Goal: Check status: Check status

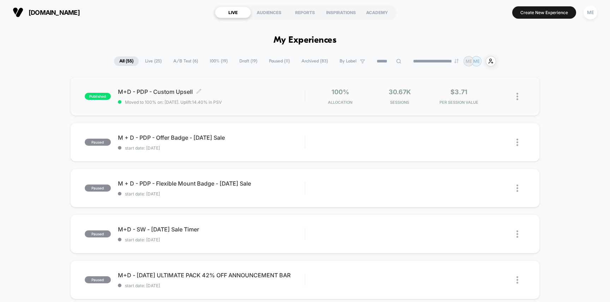
click at [256, 97] on div "M+D - PDP - Custom Upsell Click to edit experience details Click to edit experi…" at bounding box center [211, 96] width 187 height 17
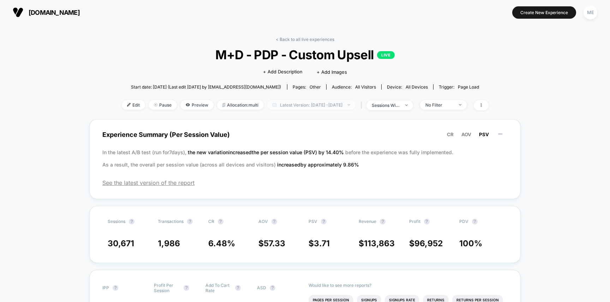
click at [302, 105] on span "Latest Version: [DATE] - [DATE]" at bounding box center [311, 105] width 88 height 10
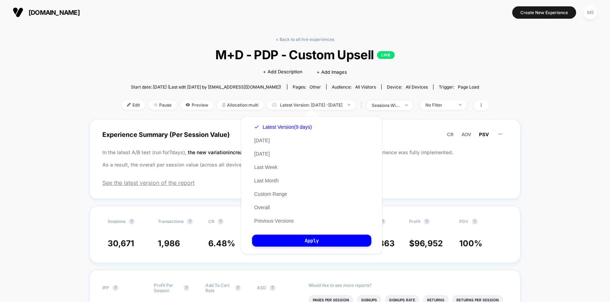
click at [268, 136] on div "Latest Version (9 days) [DATE] [DATE] Last Week Last Month Custom Range Overall…" at bounding box center [283, 173] width 62 height 107
click at [265, 140] on button "[DATE]" at bounding box center [262, 140] width 20 height 6
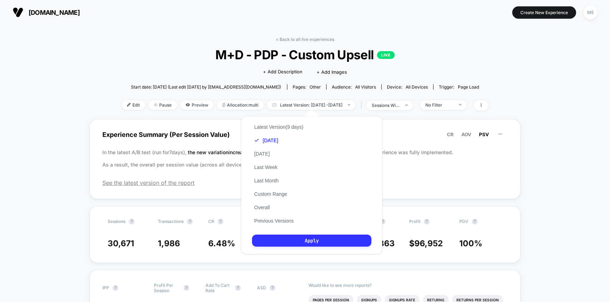
click at [326, 243] on button "Apply" at bounding box center [311, 241] width 119 height 12
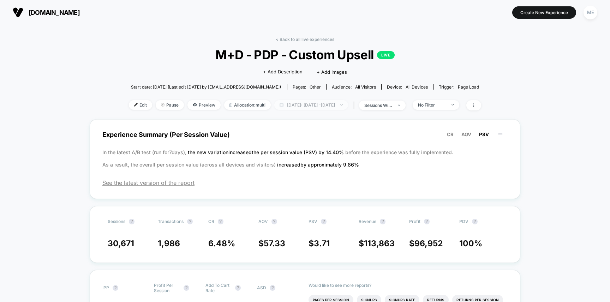
click at [324, 104] on span "[DATE]: [DATE] - [DATE]" at bounding box center [311, 105] width 74 height 10
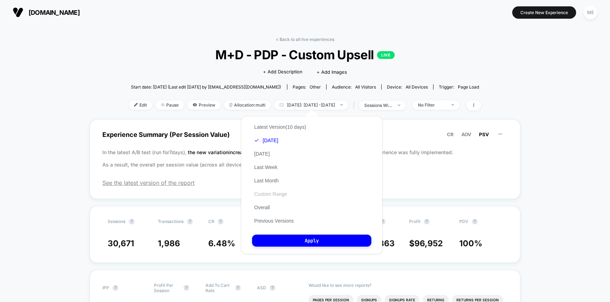
click at [269, 193] on button "Custom Range" at bounding box center [270, 194] width 37 height 6
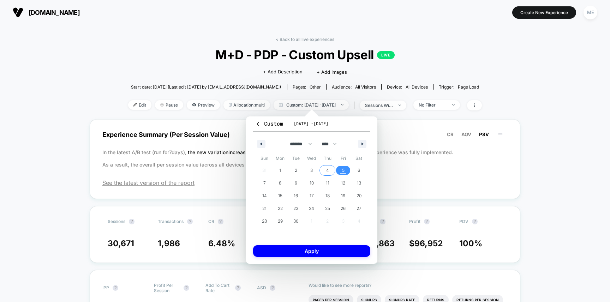
click at [330, 169] on span "4" at bounding box center [328, 170] width 16 height 9
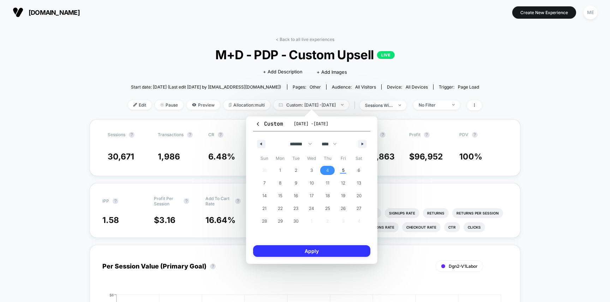
click at [323, 255] on button "Apply" at bounding box center [311, 251] width 117 height 12
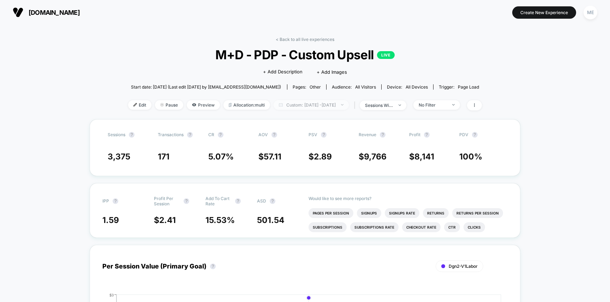
click at [325, 105] on span "Custom: [DATE] - [DATE]" at bounding box center [311, 105] width 75 height 10
select select "*"
select select "****"
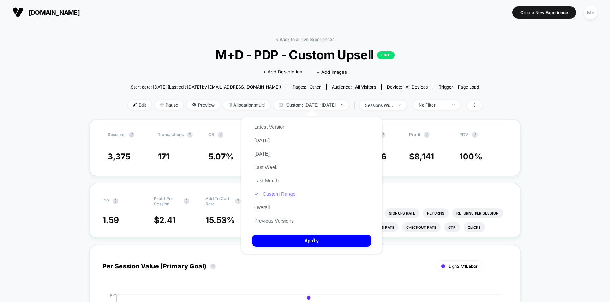
click at [273, 192] on button "Custom Range" at bounding box center [275, 194] width 46 height 6
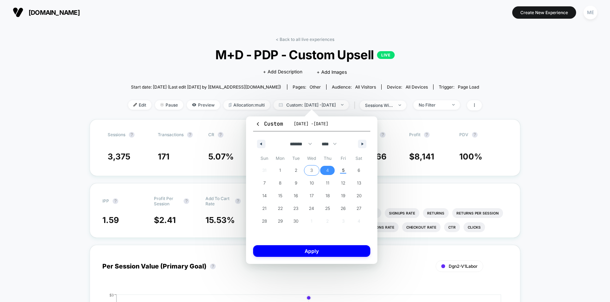
click at [310, 165] on span "3" at bounding box center [311, 170] width 2 height 13
click at [311, 170] on span "3" at bounding box center [311, 170] width 2 height 13
click at [309, 254] on button "Apply" at bounding box center [311, 251] width 117 height 12
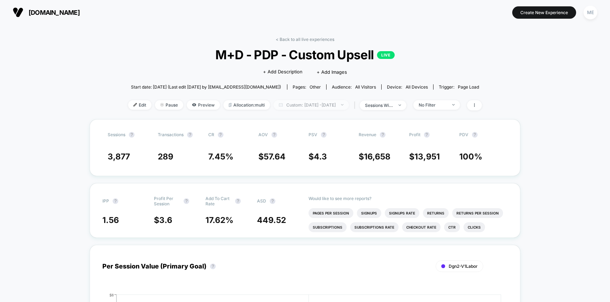
click at [315, 105] on span "Custom: [DATE] - [DATE]" at bounding box center [311, 105] width 75 height 10
select select "*"
select select "****"
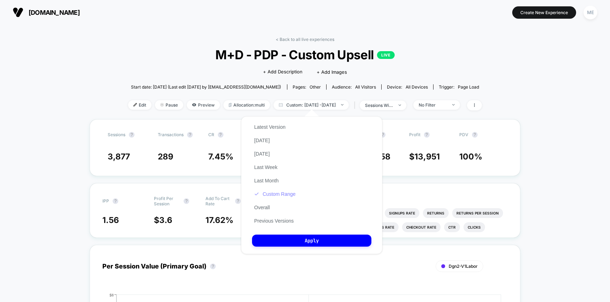
click at [285, 195] on button "Custom Range" at bounding box center [275, 194] width 46 height 6
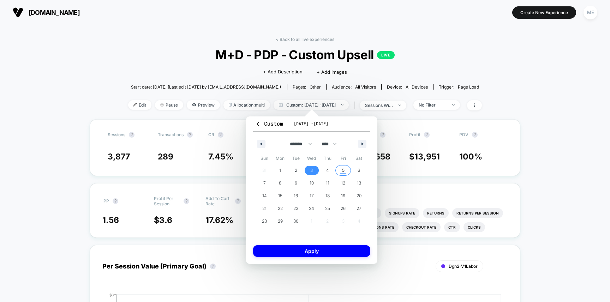
click at [343, 168] on span "5" at bounding box center [343, 170] width 2 height 13
click at [308, 251] on button "Apply" at bounding box center [311, 251] width 117 height 12
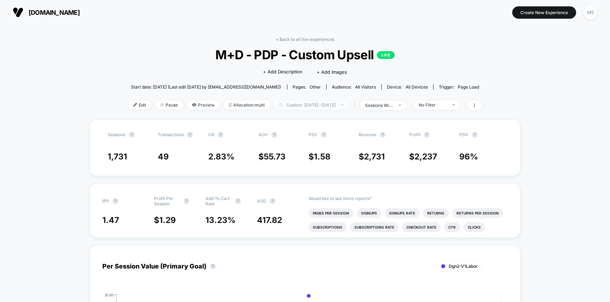
click at [311, 106] on span "Custom: [DATE] - [DATE]" at bounding box center [311, 105] width 75 height 10
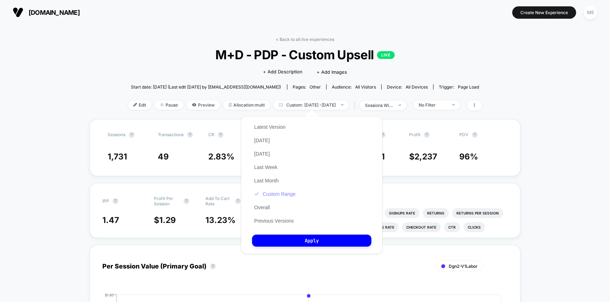
click at [277, 192] on button "Custom Range" at bounding box center [275, 194] width 46 height 6
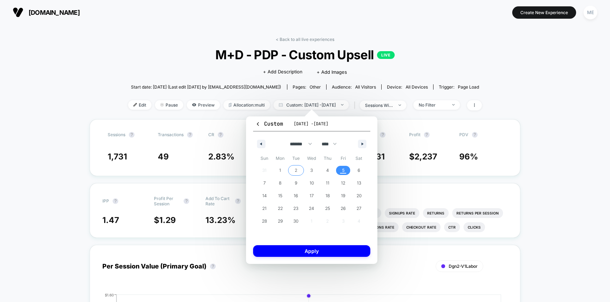
click at [291, 169] on span "2" at bounding box center [296, 170] width 16 height 9
click at [300, 255] on button "Apply" at bounding box center [311, 251] width 117 height 12
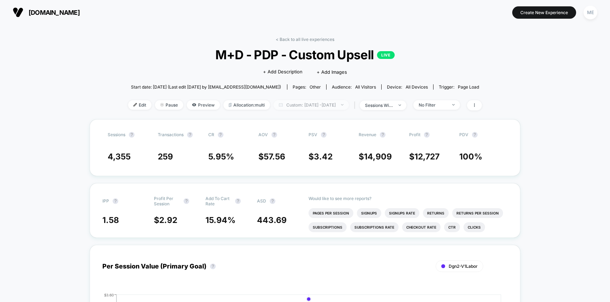
click at [316, 104] on span "Custom: [DATE] - [DATE]" at bounding box center [311, 105] width 75 height 10
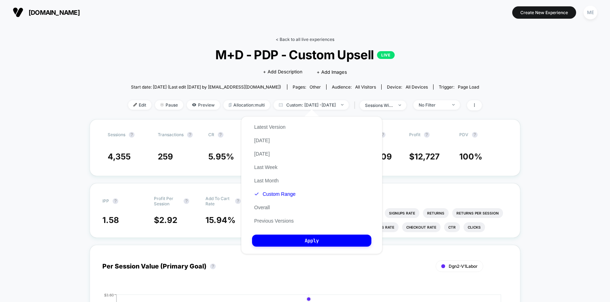
click at [298, 38] on link "< Back to all live experiences" at bounding box center [305, 39] width 59 height 5
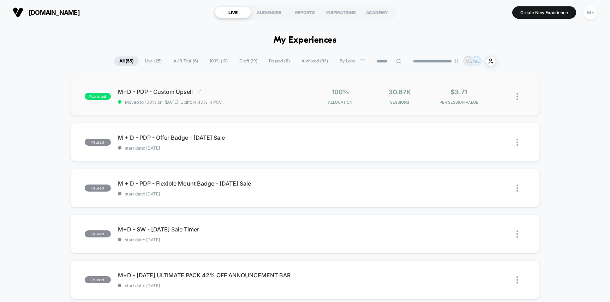
click at [263, 99] on div "M+D - PDP - Custom Upsell Click to edit experience details Click to edit experi…" at bounding box center [211, 96] width 187 height 17
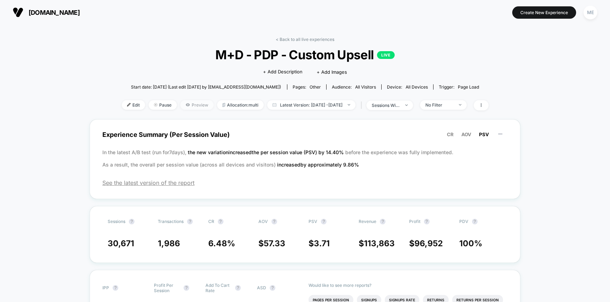
click at [188, 106] on span "Preview" at bounding box center [196, 105] width 33 height 10
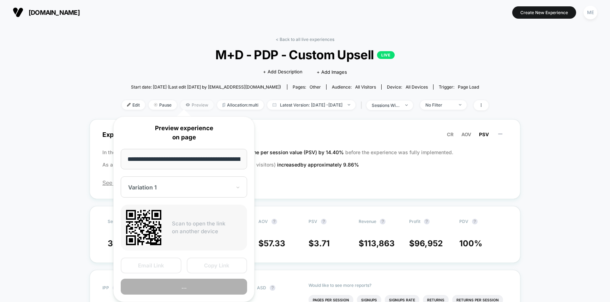
scroll to position [0, 111]
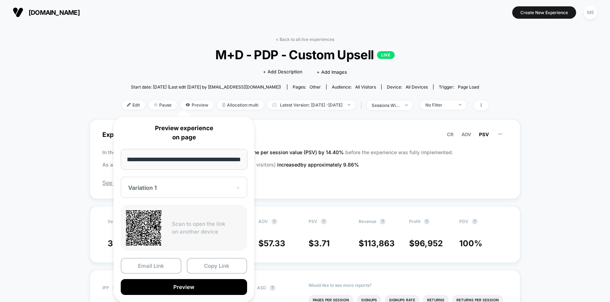
click at [175, 200] on div "**********" at bounding box center [183, 210] width 141 height 186
click at [172, 191] on div at bounding box center [179, 187] width 103 height 7
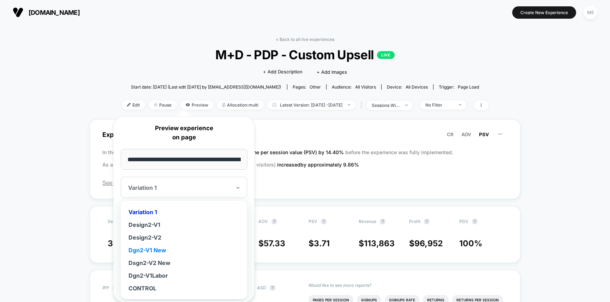
click at [157, 249] on div "Dgn2-V1 New" at bounding box center [183, 250] width 119 height 13
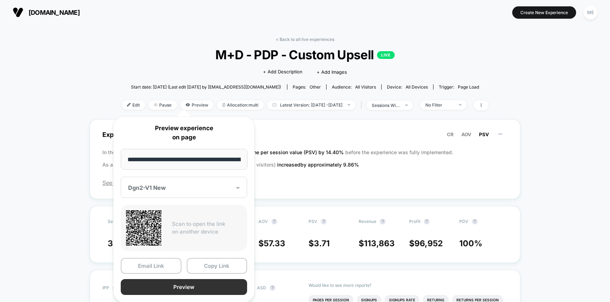
click at [189, 283] on button "Preview" at bounding box center [184, 287] width 126 height 16
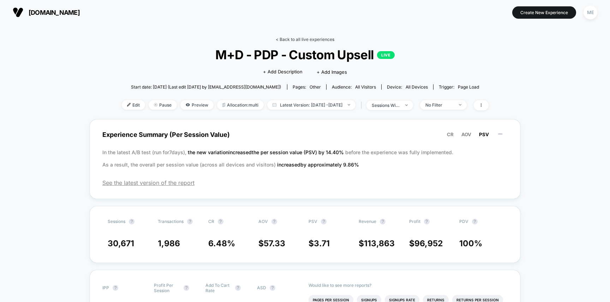
click at [301, 37] on link "< Back to all live experiences" at bounding box center [305, 39] width 59 height 5
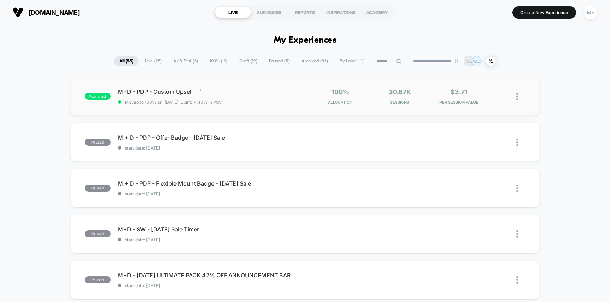
click at [249, 97] on div "M+D - PDP - Custom Upsell Click to edit experience details Click to edit experi…" at bounding box center [211, 96] width 187 height 17
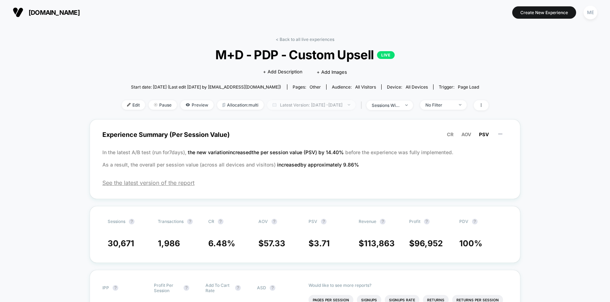
click at [303, 101] on span "Latest Version: [DATE] - [DATE]" at bounding box center [311, 105] width 88 height 10
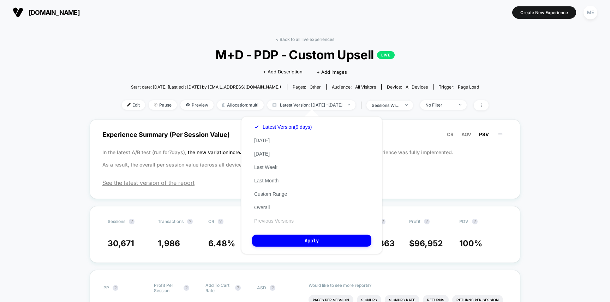
click at [272, 220] on button "Previous Versions" at bounding box center [274, 221] width 44 height 6
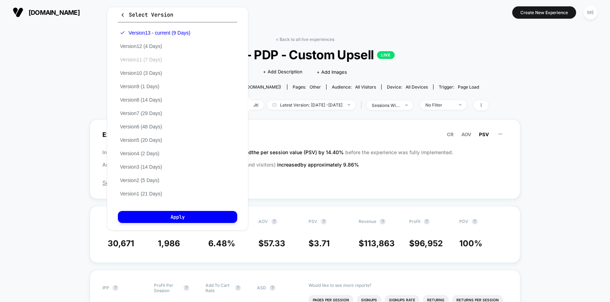
click at [157, 62] on button "Version 11 (7 Days)" at bounding box center [141, 60] width 46 height 6
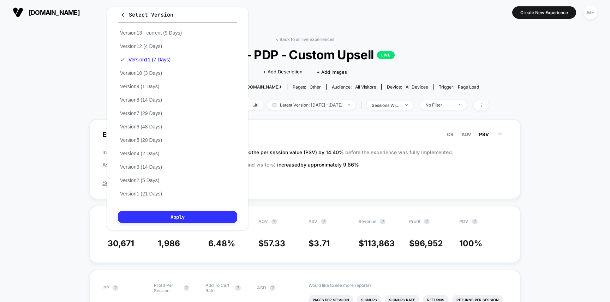
click at [190, 217] on button "Apply" at bounding box center [177, 217] width 119 height 12
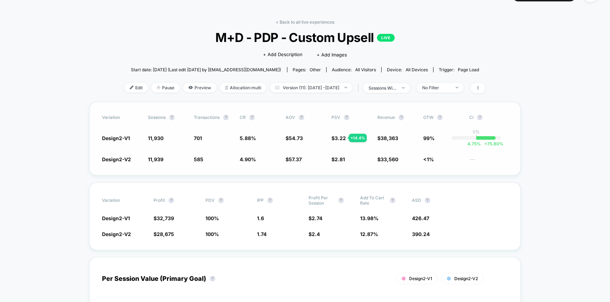
scroll to position [18, 0]
click at [297, 88] on span "Version (11): [DATE] - [DATE]" at bounding box center [311, 87] width 82 height 10
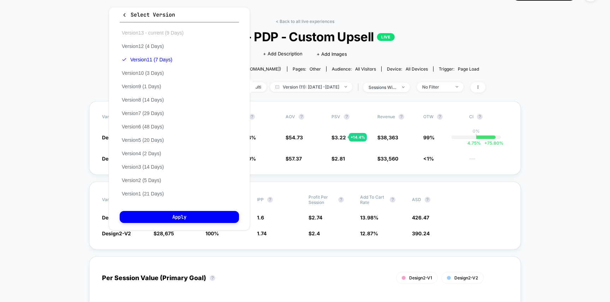
click at [166, 32] on button "Version 13 - current (9 Days)" at bounding box center [153, 33] width 66 height 6
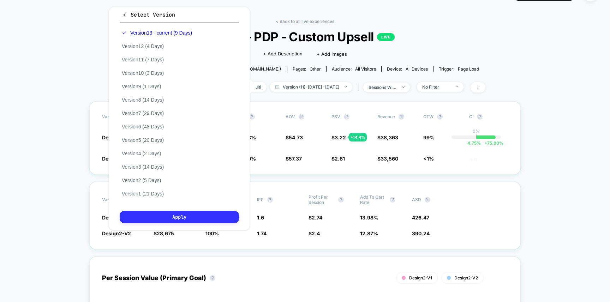
click at [212, 212] on button "Apply" at bounding box center [179, 217] width 119 height 12
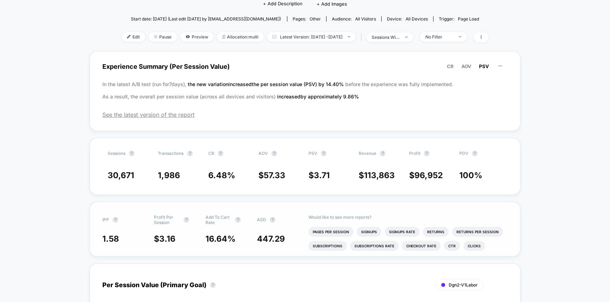
scroll to position [36, 0]
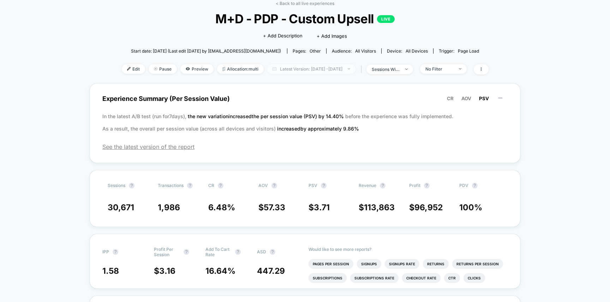
click at [278, 67] on span "Latest Version: [DATE] - [DATE]" at bounding box center [311, 69] width 88 height 10
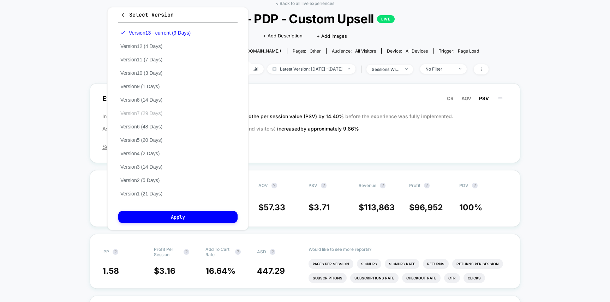
click at [153, 115] on button "Version 7 (29 Days)" at bounding box center [141, 113] width 46 height 6
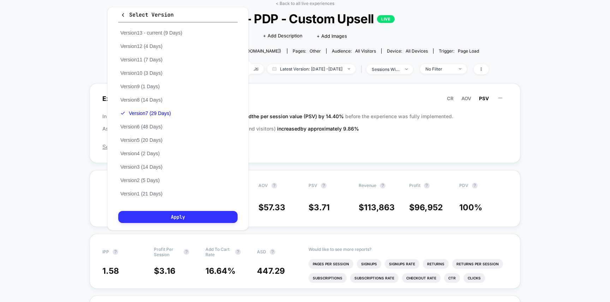
click at [186, 219] on button "Apply" at bounding box center [177, 217] width 119 height 12
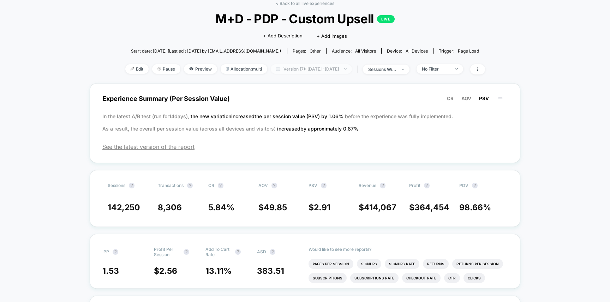
click at [332, 70] on span "Version (7): [DATE] - [DATE]" at bounding box center [311, 69] width 81 height 10
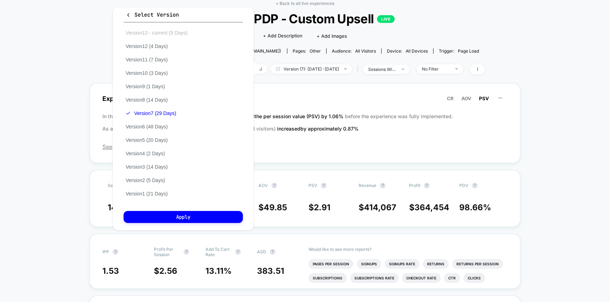
click at [152, 31] on button "Version 13 - current (9 Days)" at bounding box center [157, 33] width 66 height 6
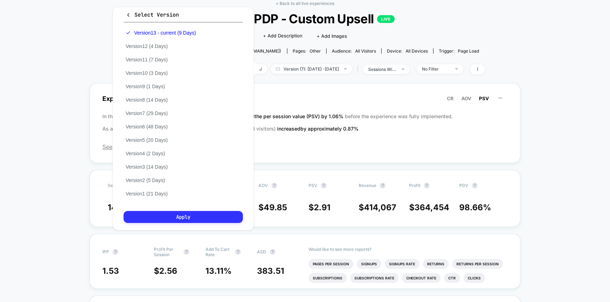
click at [189, 217] on button "Apply" at bounding box center [183, 217] width 119 height 12
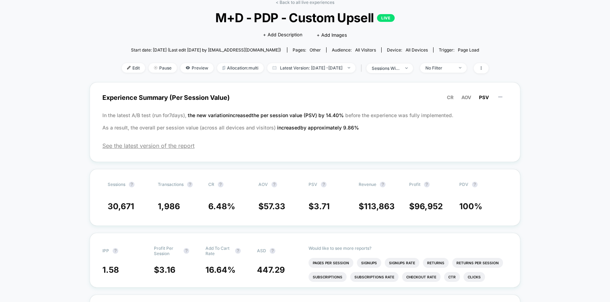
scroll to position [36, 0]
